Goal: Information Seeking & Learning: Learn about a topic

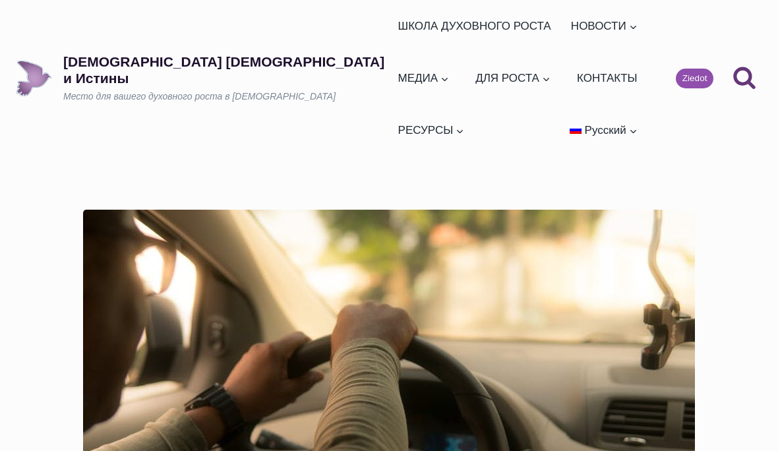
scroll to position [1489, 0]
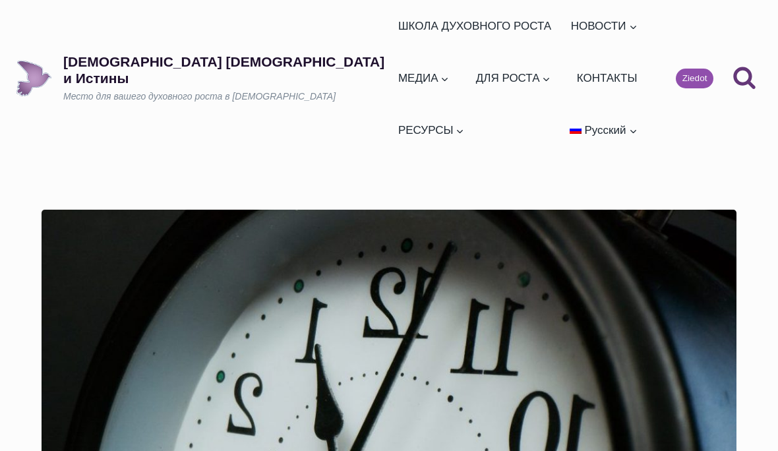
scroll to position [1496, 0]
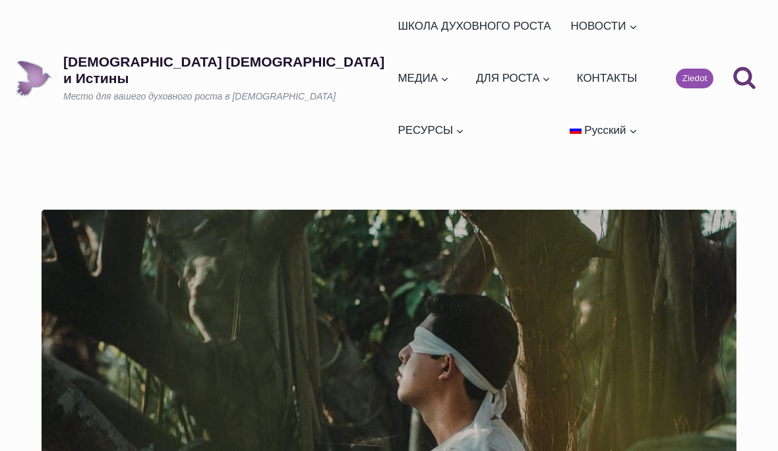
scroll to position [1379, 0]
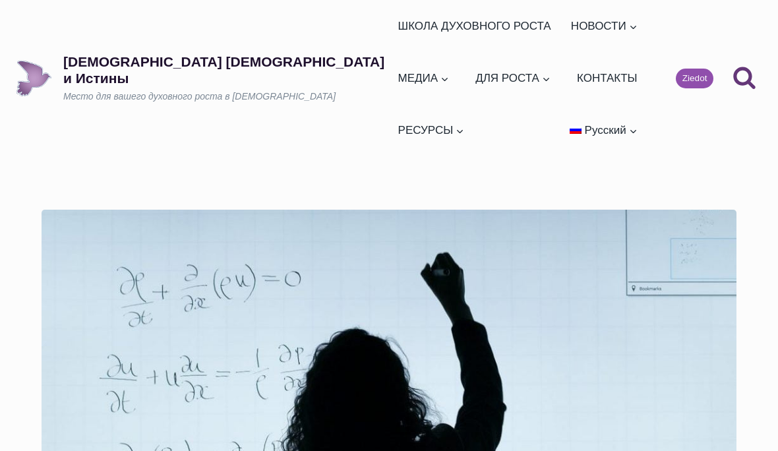
scroll to position [1444, 0]
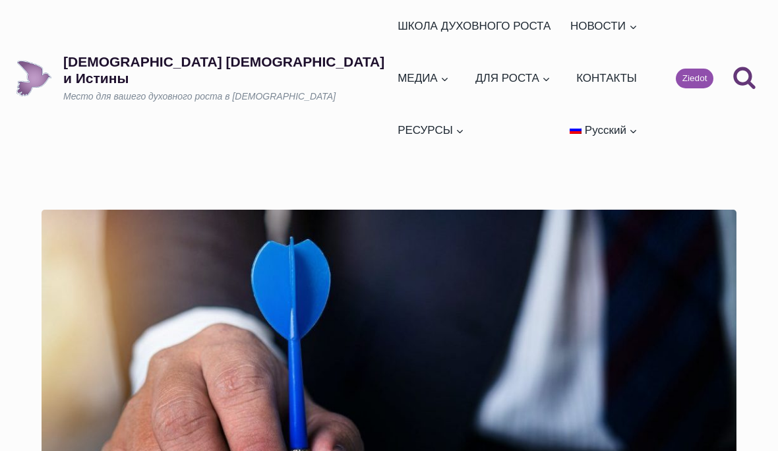
scroll to position [1189, 0]
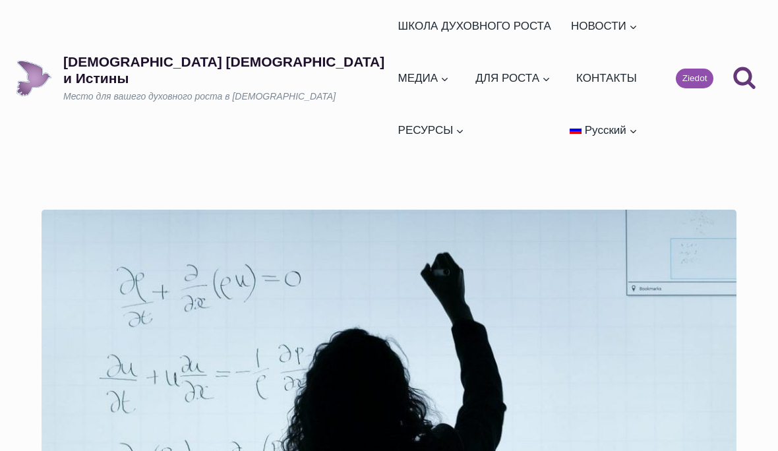
scroll to position [1456, 0]
